Goal: Find specific page/section: Find specific page/section

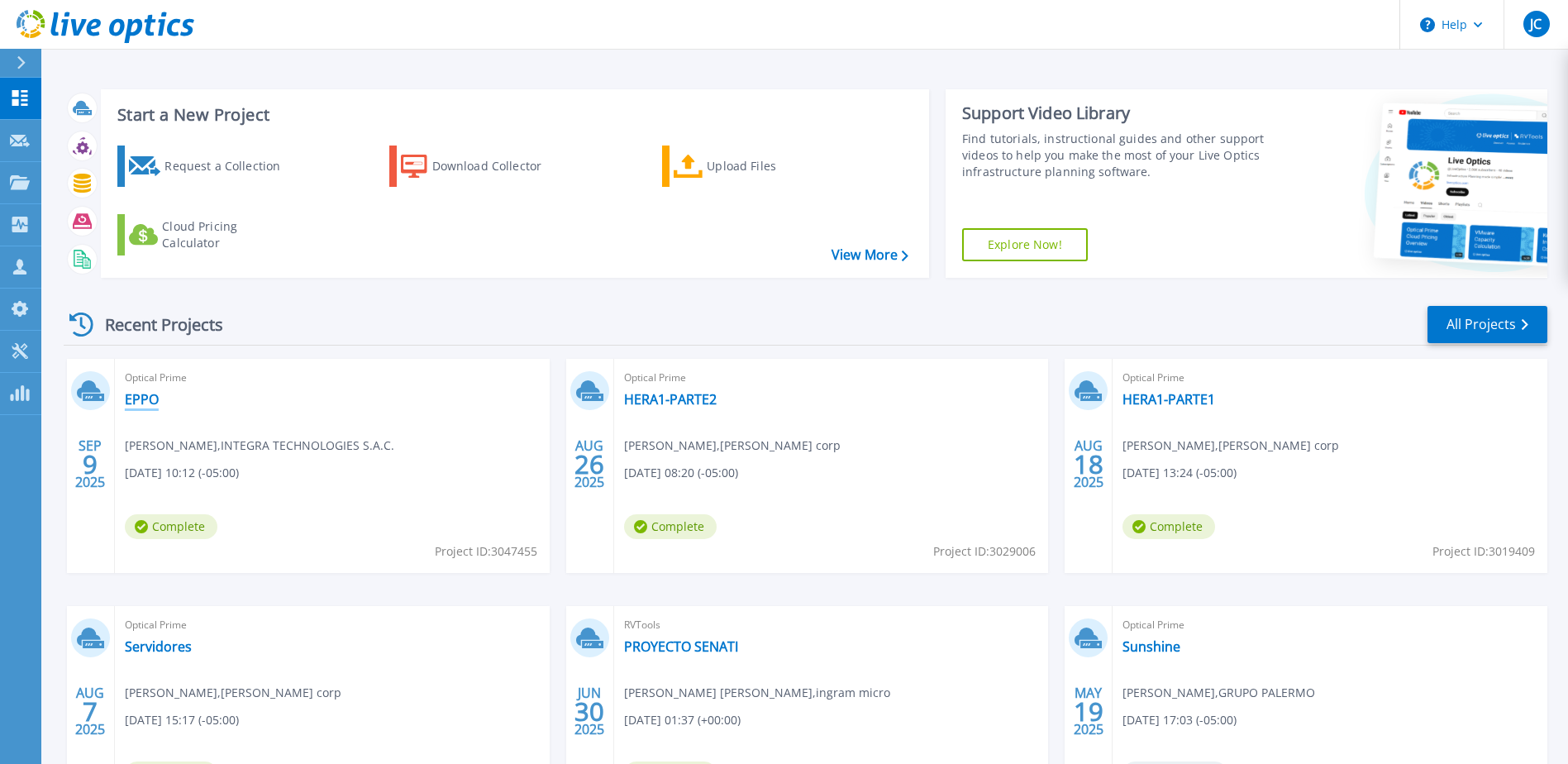
click at [142, 402] on link "EPPO" at bounding box center [142, 399] width 34 height 17
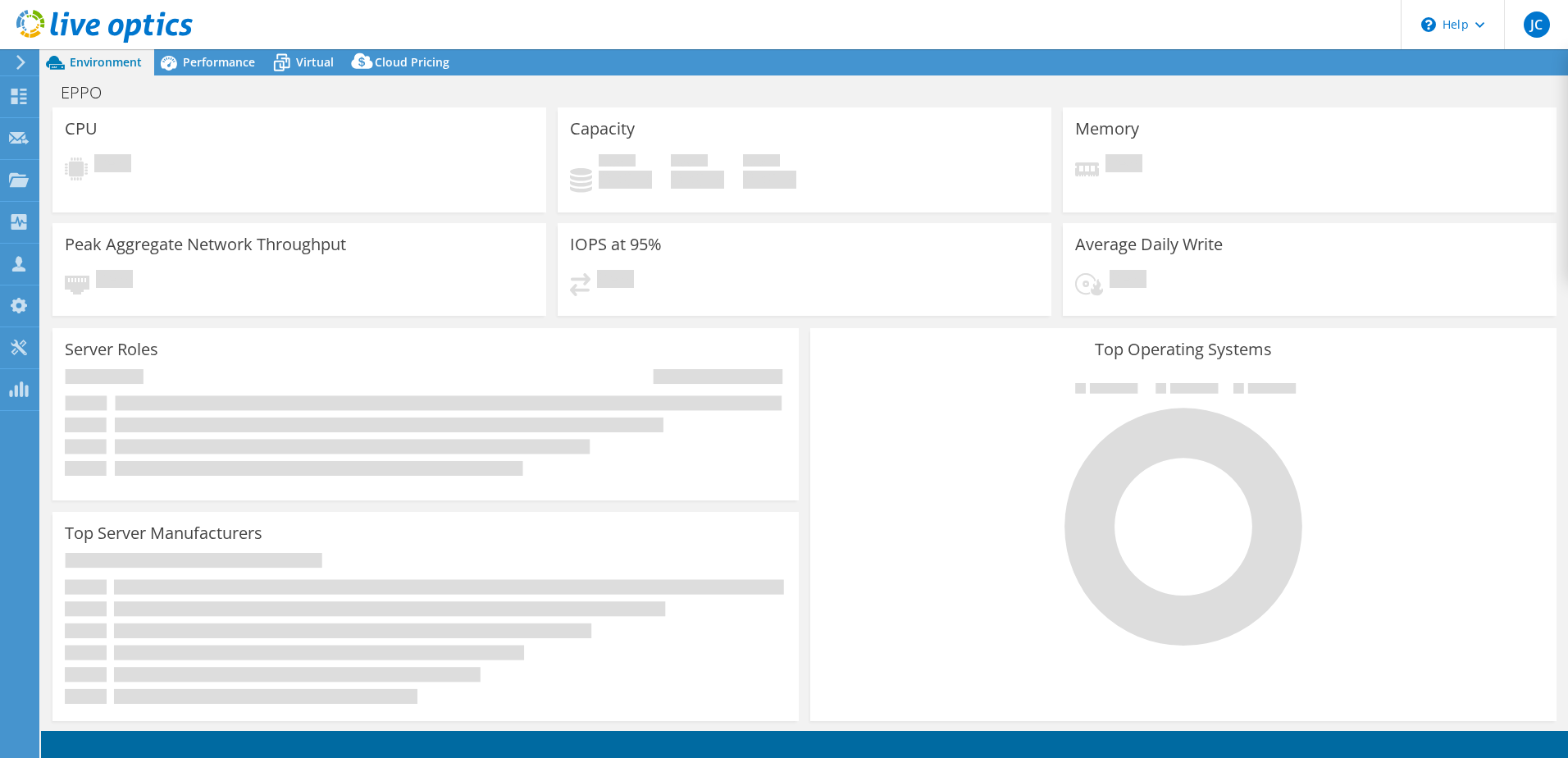
select select "USD"
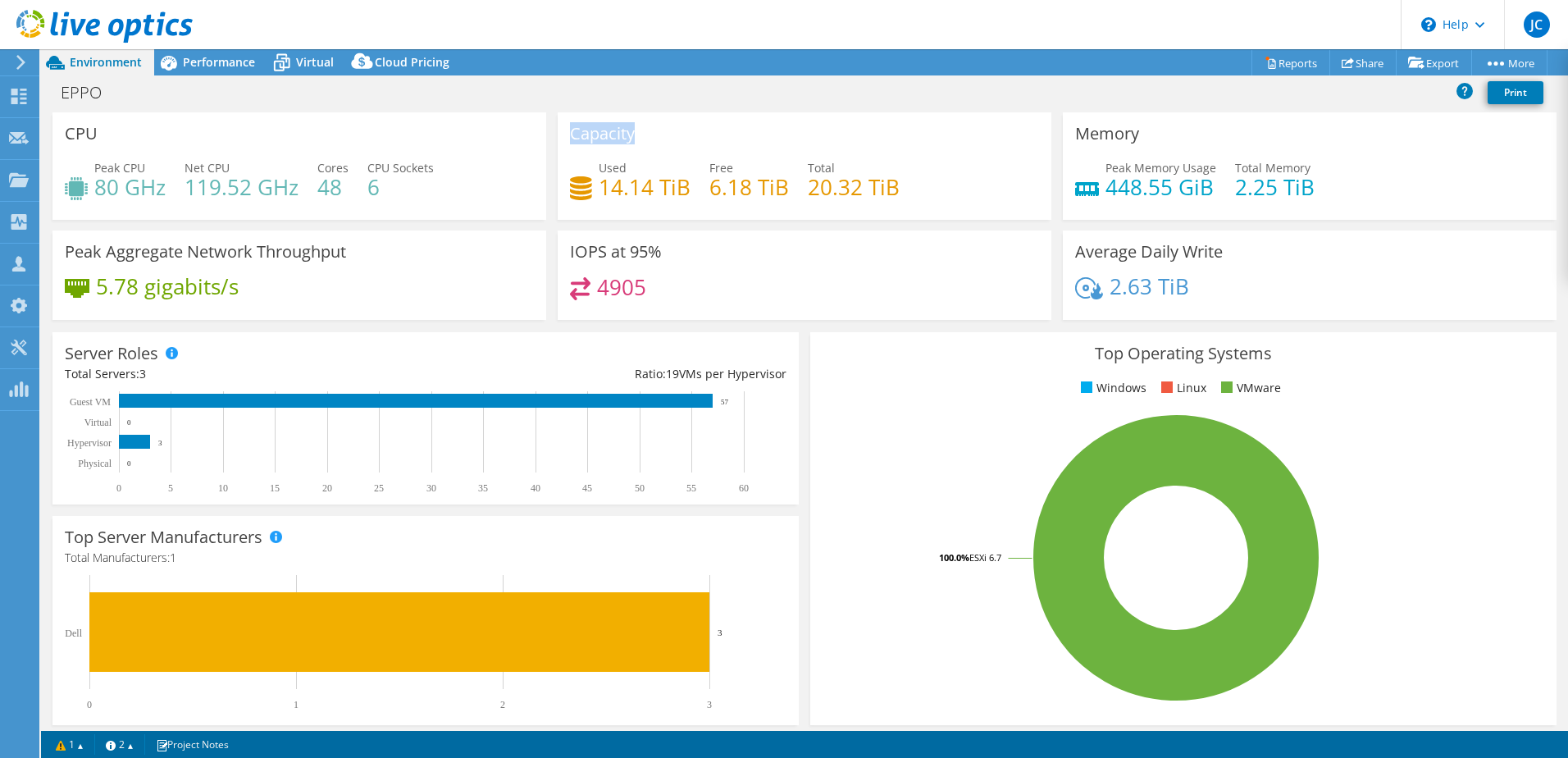
drag, startPoint x: 570, startPoint y: 130, endPoint x: 628, endPoint y: 136, distance: 58.3
click at [628, 136] on h3 "Capacity" at bounding box center [602, 133] width 65 height 18
drag, startPoint x: 567, startPoint y: 130, endPoint x: 629, endPoint y: 135, distance: 62.2
click at [629, 135] on h3 "Capacity" at bounding box center [602, 133] width 65 height 18
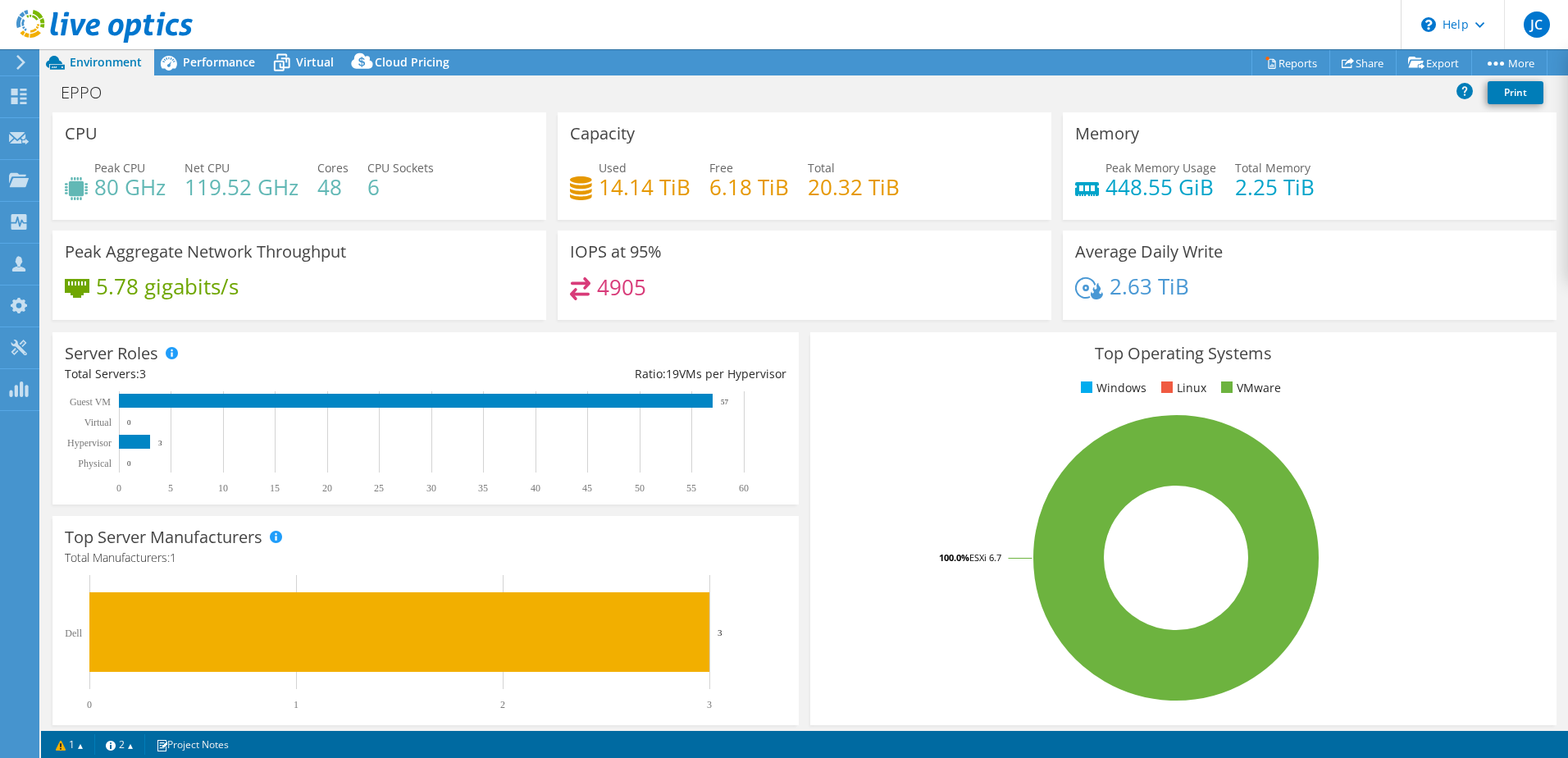
click at [633, 136] on div "Capacity Used 14.14 TiB Free 6.18 TiB Total 20.32 TiB" at bounding box center [804, 167] width 494 height 108
drag, startPoint x: 633, startPoint y: 136, endPoint x: 566, endPoint y: 130, distance: 67.3
click at [566, 130] on div "Capacity Used 14.14 TiB Free 6.18 TiB Total 20.32 TiB" at bounding box center [804, 167] width 494 height 108
click at [570, 130] on h3 "Capacity" at bounding box center [602, 133] width 65 height 18
click at [572, 134] on h3 "Capacity" at bounding box center [602, 133] width 65 height 18
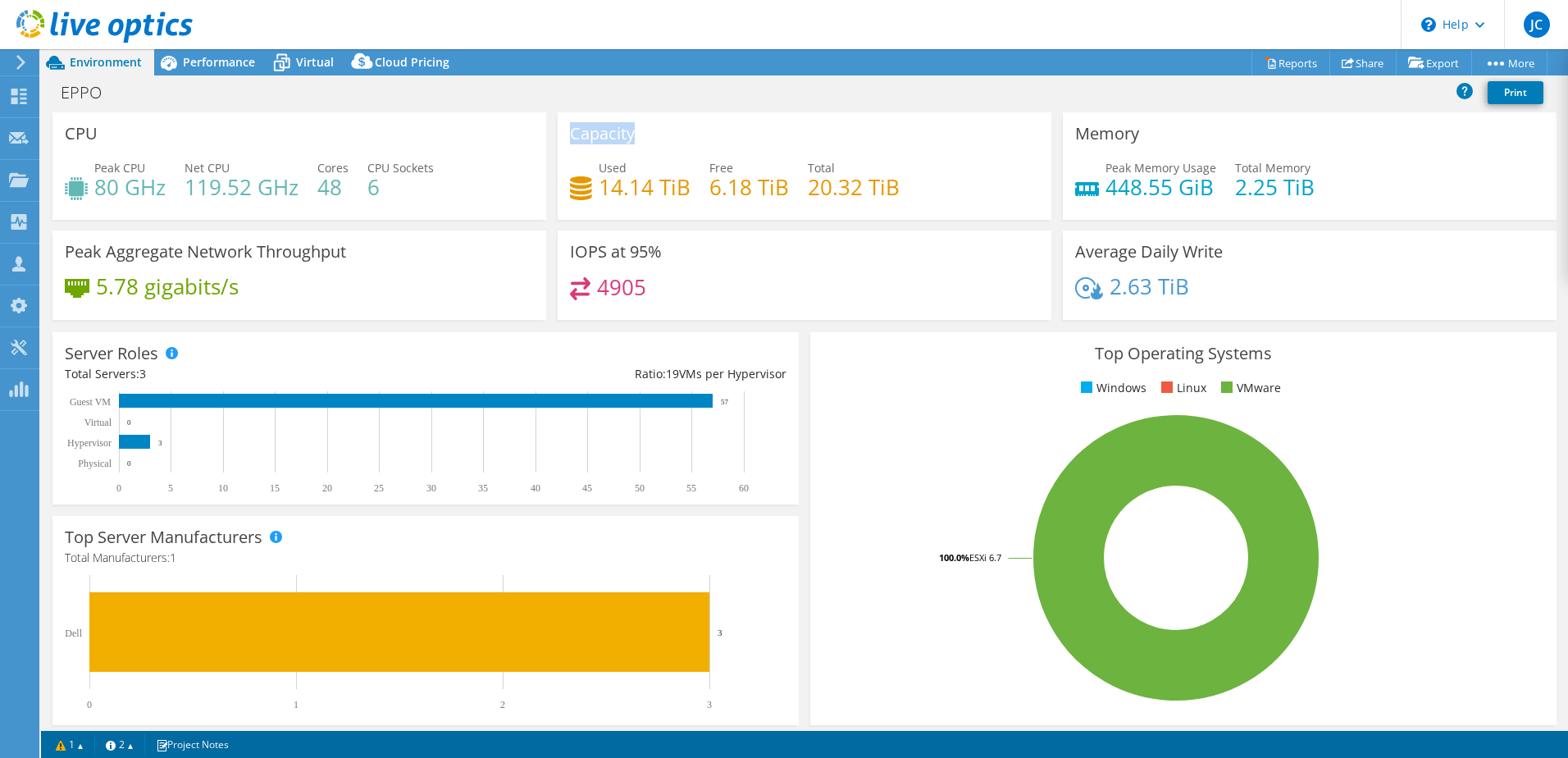
drag, startPoint x: 569, startPoint y: 132, endPoint x: 627, endPoint y: 135, distance: 58.1
click at [627, 135] on h3 "Capacity" at bounding box center [602, 133] width 65 height 18
click at [629, 135] on h3 "Capacity" at bounding box center [602, 133] width 65 height 18
drag, startPoint x: 636, startPoint y: 135, endPoint x: 562, endPoint y: 129, distance: 74.2
click at [562, 129] on div "Capacity Used 14.14 TiB Free 6.18 TiB Total 20.32 TiB" at bounding box center [804, 167] width 494 height 108
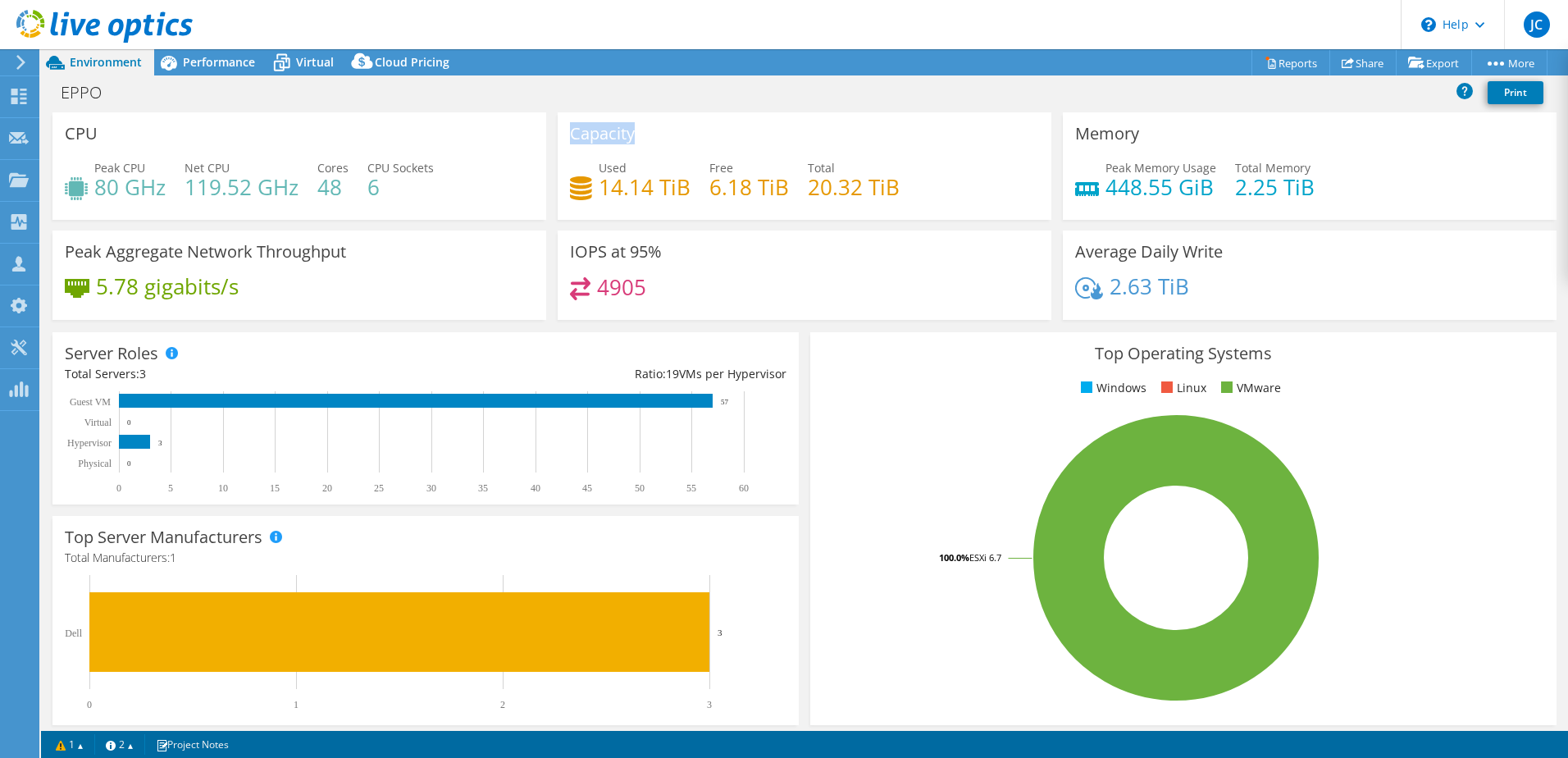
drag, startPoint x: 562, startPoint y: 129, endPoint x: 572, endPoint y: 133, distance: 10.8
click at [572, 133] on h3 "Capacity" at bounding box center [602, 133] width 65 height 18
drag, startPoint x: 567, startPoint y: 131, endPoint x: 647, endPoint y: 130, distance: 80.0
click at [647, 130] on div "Capacity Used 14.14 TiB Free 6.18 TiB Total 20.32 TiB" at bounding box center [804, 167] width 494 height 108
